Goal: Task Accomplishment & Management: Use online tool/utility

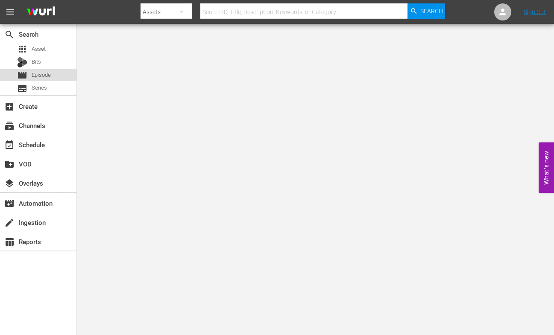
click at [39, 75] on span "Episode" at bounding box center [41, 75] width 19 height 9
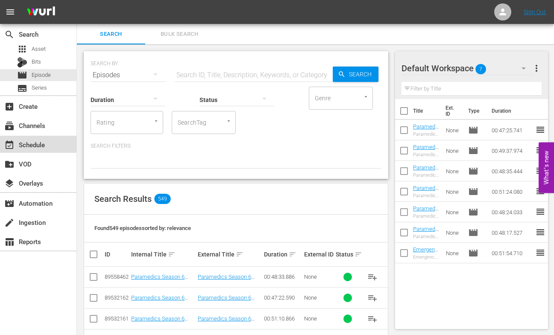
click at [27, 143] on div "event_available Schedule" at bounding box center [24, 144] width 48 height 8
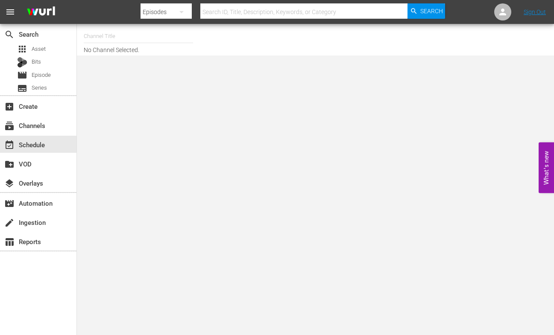
click at [88, 36] on input "text" at bounding box center [138, 36] width 109 height 20
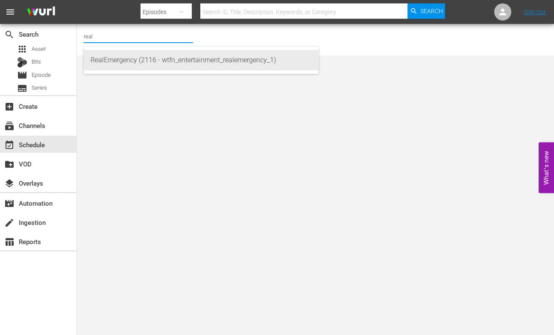
click at [98, 51] on div "RealEmergency (2116 - wtfn_entertainment_realemergency_1)" at bounding box center [201, 60] width 221 height 20
type input "RealEmergency (2116 - wtfn_entertainment_realemergency_1)"
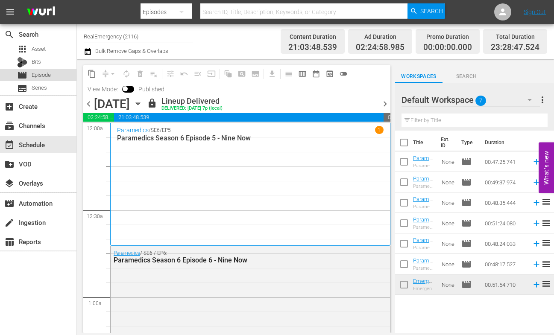
click at [45, 72] on span "Episode" at bounding box center [41, 75] width 19 height 9
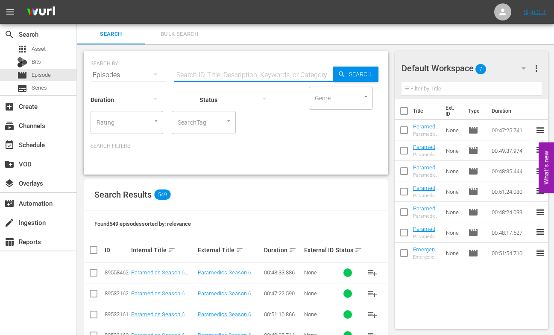
click at [205, 71] on input "text" at bounding box center [253, 75] width 158 height 20
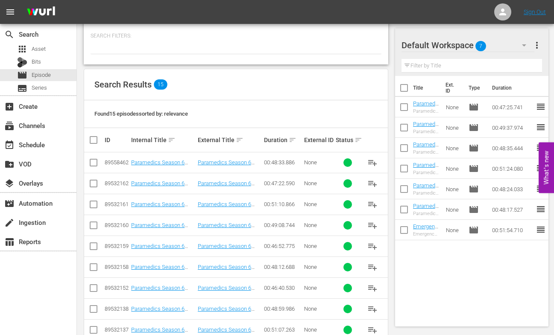
scroll to position [111, 0]
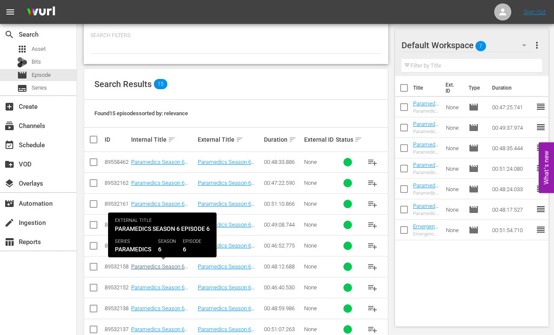
type input "paramedics season 6"
click at [158, 266] on link "Paramedics Season 6 Episode 6 - Nine Now" at bounding box center [157, 269] width 53 height 13
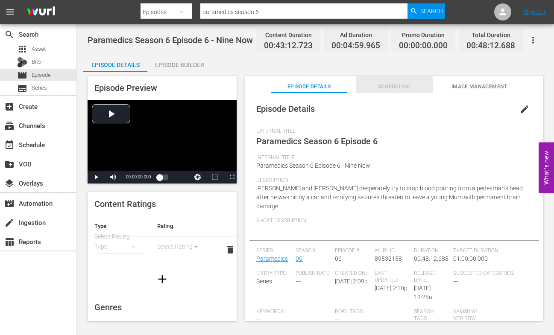
click at [397, 86] on span "Scheduling" at bounding box center [394, 86] width 76 height 9
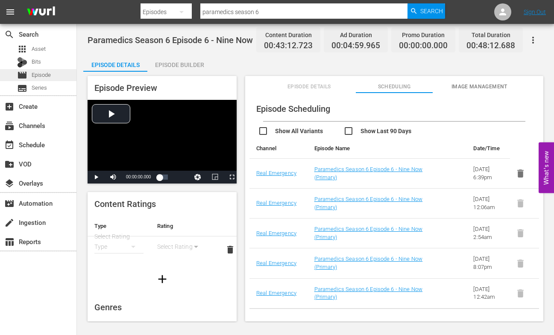
click at [29, 75] on div "movie Episode" at bounding box center [34, 75] width 34 height 12
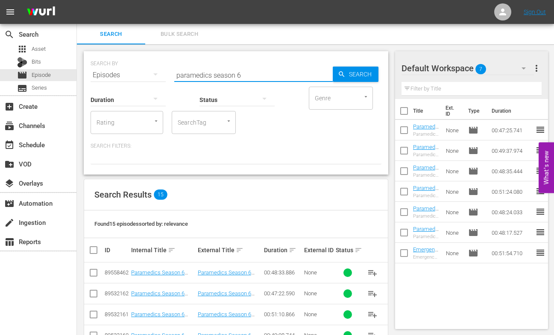
drag, startPoint x: 238, startPoint y: 74, endPoint x: 156, endPoint y: 72, distance: 81.6
click at [156, 72] on div "SEARCH BY Search By Episodes Search ID, Title, Description, Keywords, or Catego…" at bounding box center [236, 70] width 291 height 31
type input "emergency season 5"
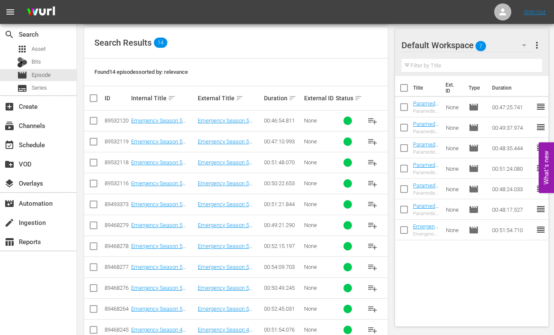
scroll to position [155, 0]
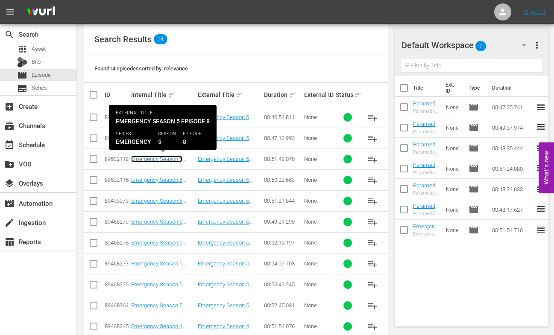
click at [163, 160] on link "Emergency Season 5 Episode 8 - Nine Now" at bounding box center [156, 162] width 51 height 13
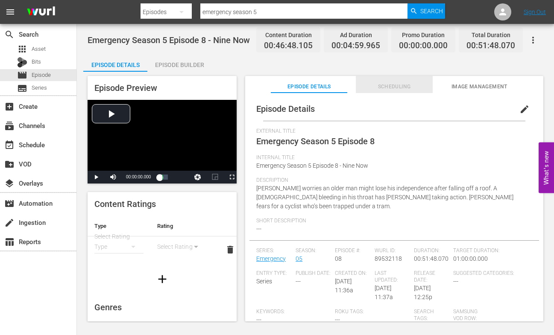
click at [404, 87] on span "Scheduling" at bounding box center [394, 86] width 76 height 9
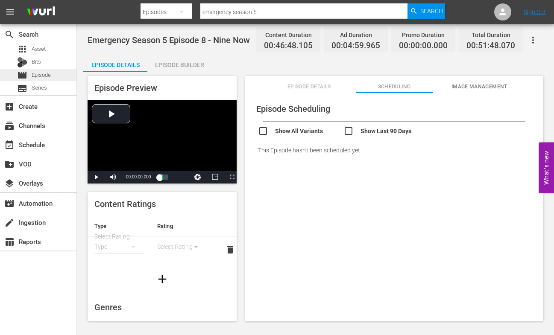
click at [42, 75] on span "Episode" at bounding box center [41, 75] width 19 height 9
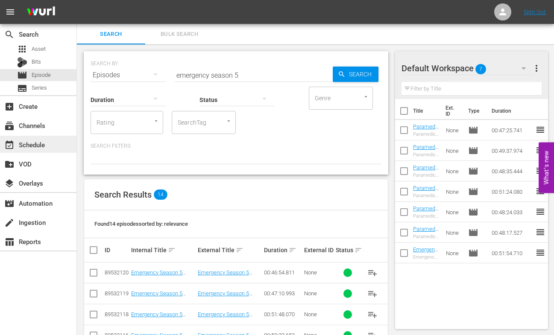
click at [29, 141] on div "event_available Schedule" at bounding box center [24, 144] width 48 height 8
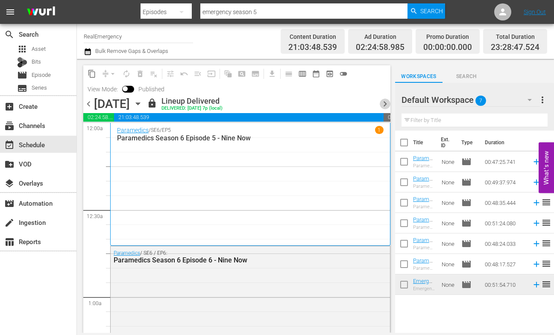
click at [385, 103] on span "chevron_right" at bounding box center [385, 104] width 11 height 11
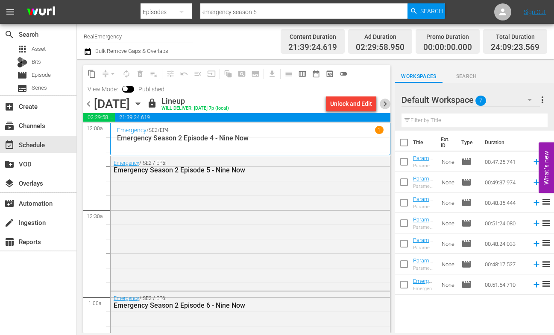
click at [385, 102] on span "chevron_right" at bounding box center [385, 104] width 11 height 11
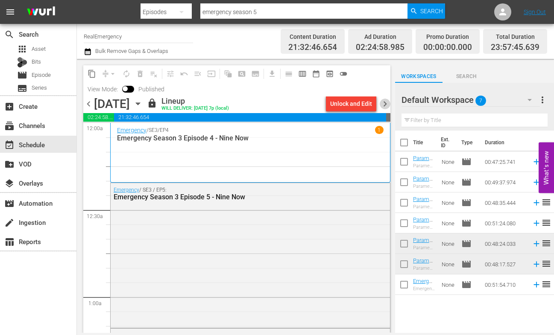
click at [385, 102] on span "chevron_right" at bounding box center [385, 104] width 11 height 11
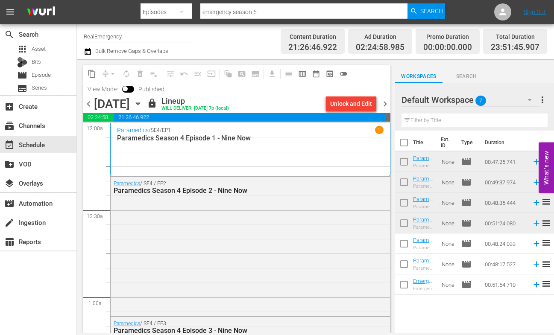
click at [385, 103] on span "chevron_right" at bounding box center [385, 104] width 11 height 11
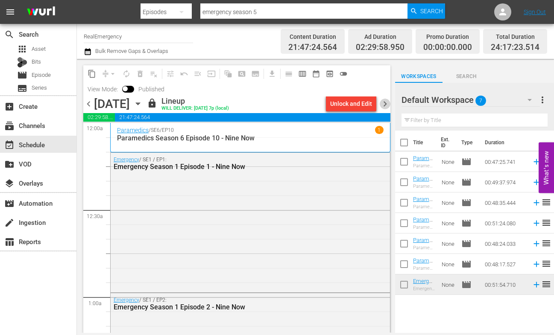
click at [385, 103] on span "chevron_right" at bounding box center [385, 104] width 11 height 11
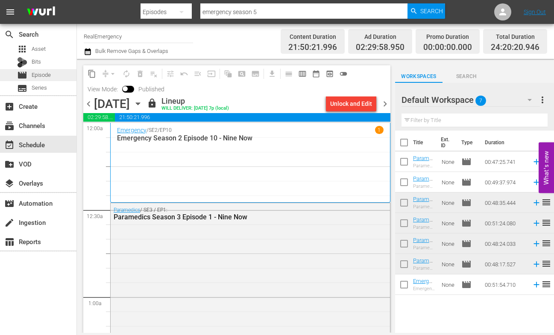
click at [29, 75] on div "movie Episode" at bounding box center [34, 75] width 34 height 12
